Goal: Transaction & Acquisition: Subscribe to service/newsletter

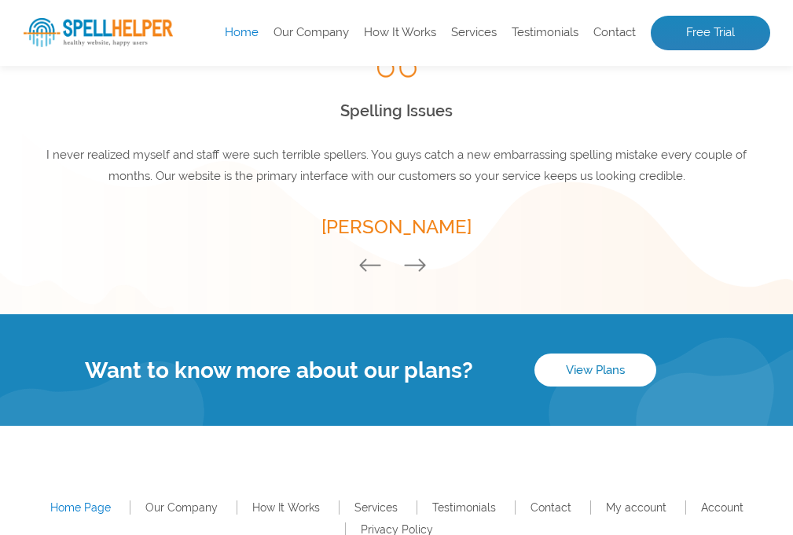
scroll to position [2198, 0]
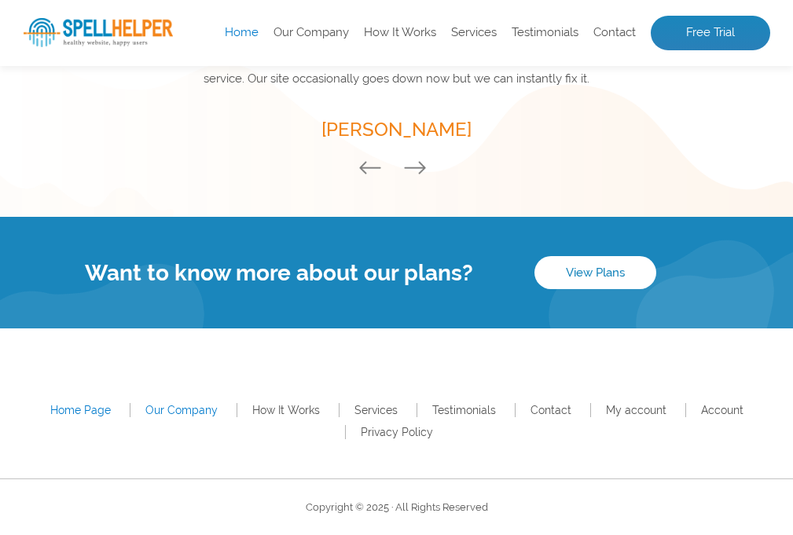
click at [175, 409] on link "Our Company" at bounding box center [181, 410] width 72 height 13
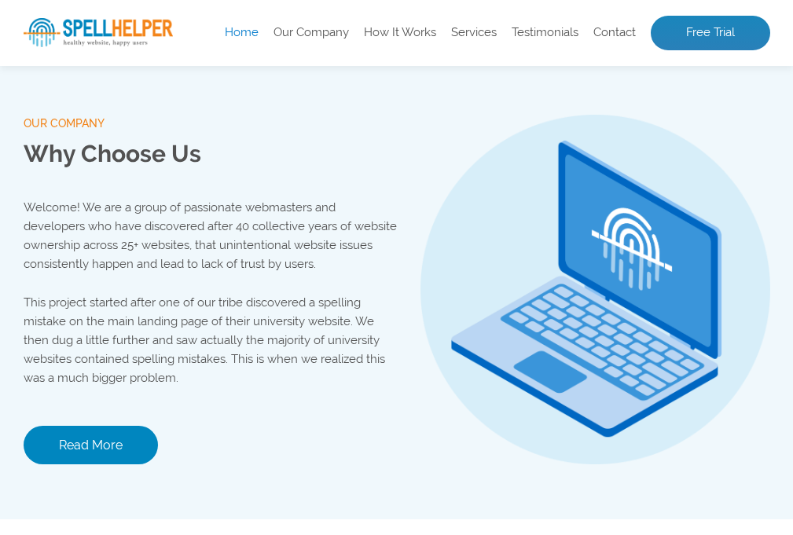
scroll to position [1490, 0]
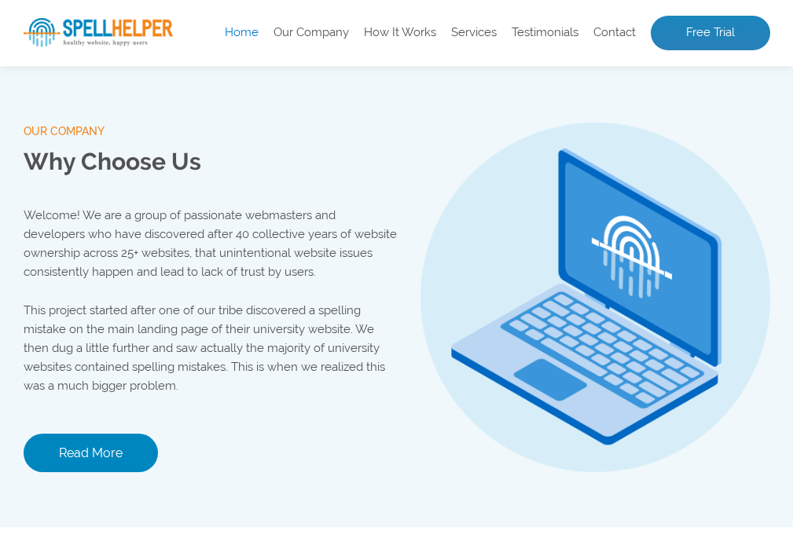
drag, startPoint x: 404, startPoint y: 291, endPoint x: 405, endPoint y: 280, distance: 11.1
click at [105, 459] on link "Read More" at bounding box center [91, 453] width 134 height 38
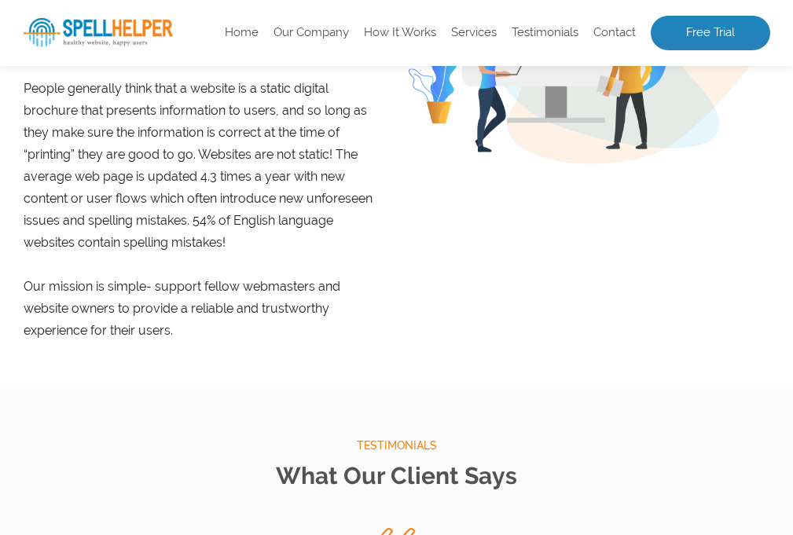
scroll to position [1337, 0]
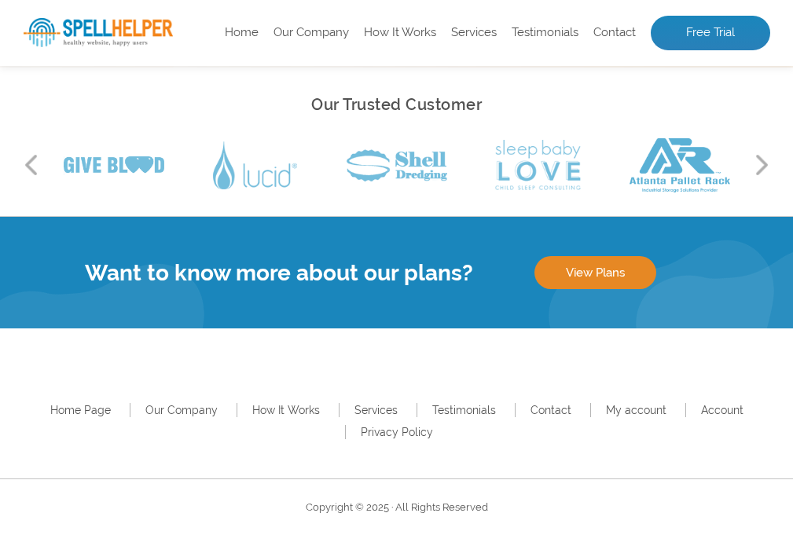
click at [595, 268] on link "View Plans" at bounding box center [595, 272] width 122 height 33
